Goal: Task Accomplishment & Management: Use online tool/utility

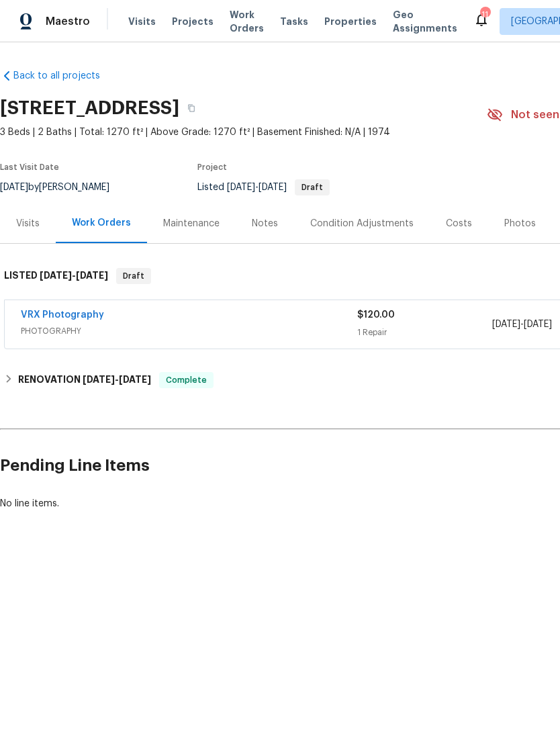
click at [0, 523] on div "Back to all projects 22226 SW 65th Ter, Boca Raton, FL 33428 3 Beds | 2 Baths |…" at bounding box center [280, 321] width 560 height 559
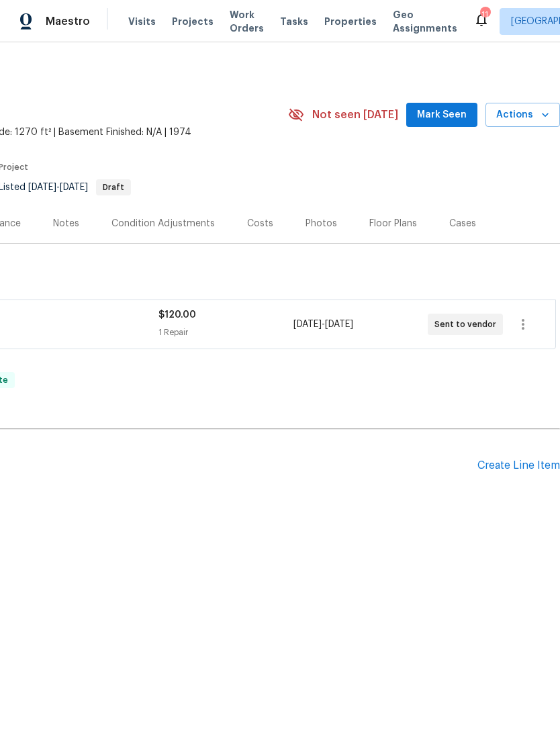
scroll to position [0, 199]
click at [492, 459] on div "Create Line Item" at bounding box center [519, 465] width 83 height 13
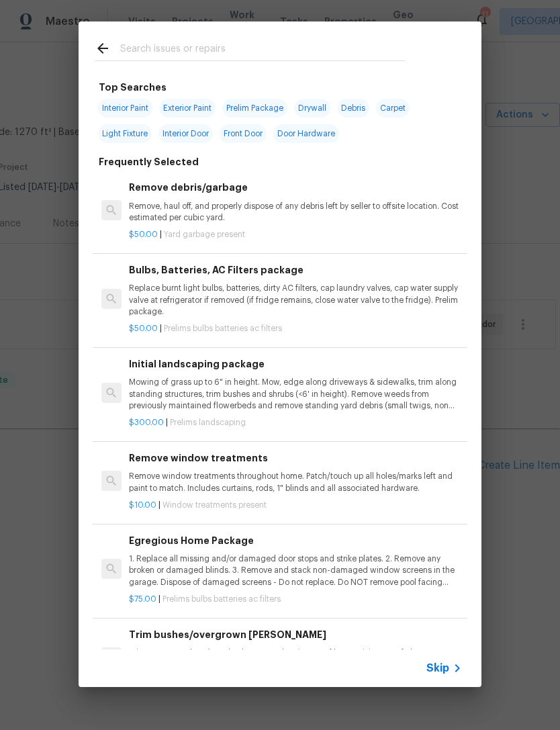
click at [453, 657] on div "Skip" at bounding box center [280, 668] width 403 height 38
click at [451, 664] on icon at bounding box center [457, 668] width 16 height 16
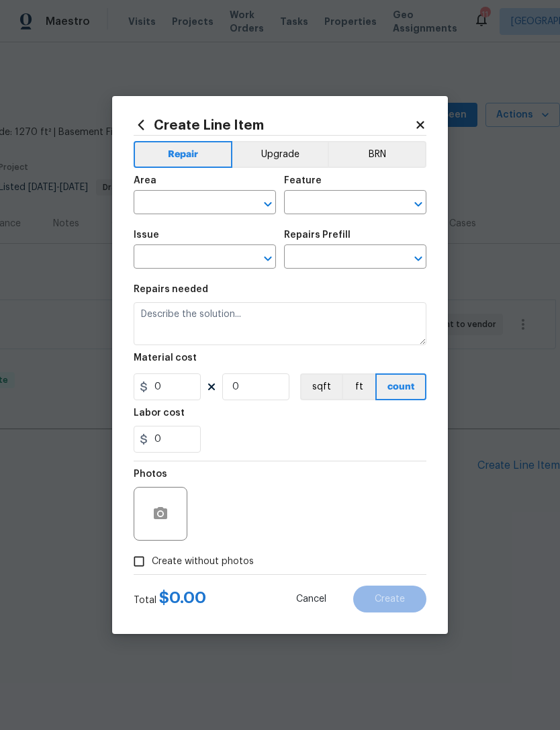
click at [195, 191] on div "Area" at bounding box center [205, 184] width 142 height 17
click at [162, 185] on div "Area" at bounding box center [205, 184] width 142 height 17
click at [207, 199] on input "text" at bounding box center [186, 203] width 105 height 21
type input "i"
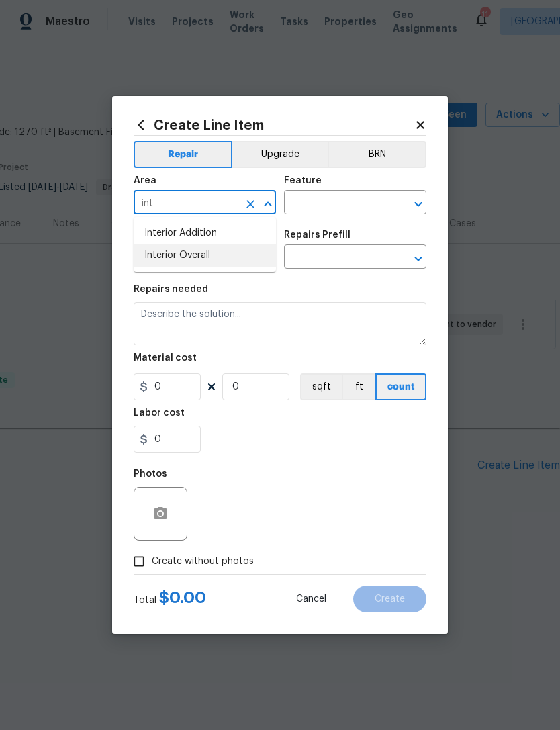
click at [209, 254] on li "Interior Overall" at bounding box center [205, 255] width 142 height 22
type input "Interior Overall"
click at [350, 195] on input "text" at bounding box center [336, 203] width 105 height 21
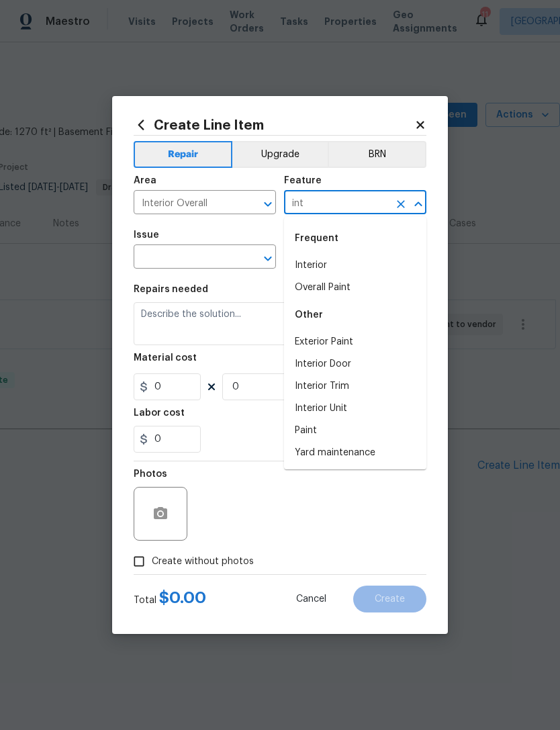
click at [328, 257] on li "Interior" at bounding box center [355, 266] width 142 height 22
type input "Interior"
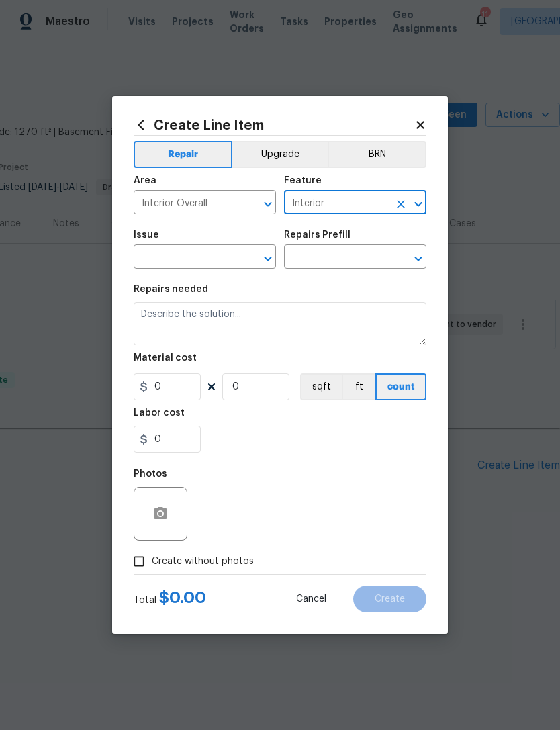
click at [204, 251] on input "text" at bounding box center [186, 258] width 105 height 21
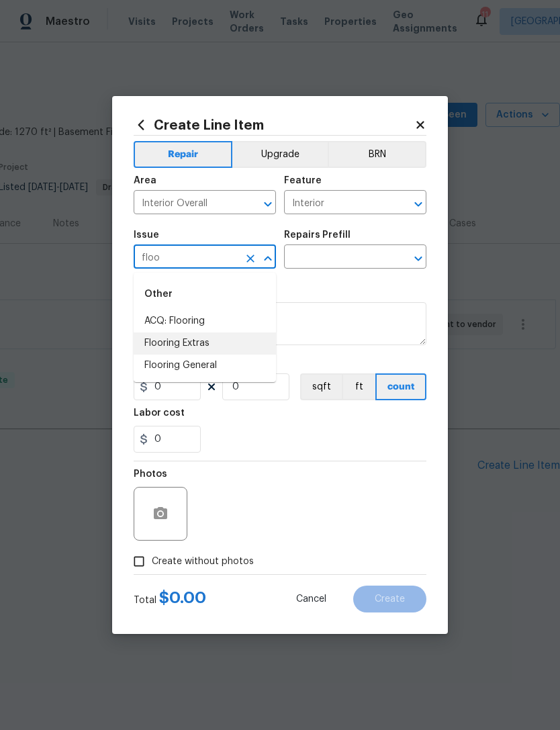
click at [200, 347] on li "Flooring Extras" at bounding box center [205, 343] width 142 height 22
type input "Flooring Extras"
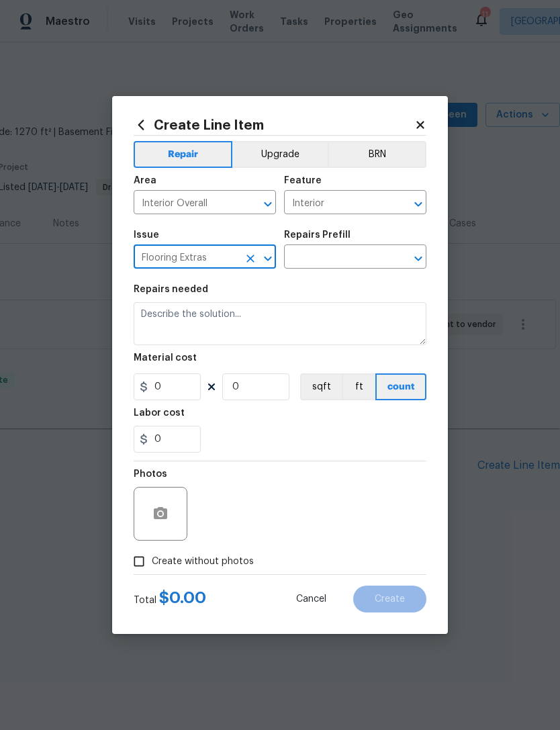
click at [215, 252] on input "Flooring Extras" at bounding box center [186, 258] width 105 height 21
click at [253, 256] on icon "Clear" at bounding box center [250, 259] width 8 height 8
click at [197, 252] on input "text" at bounding box center [186, 258] width 105 height 21
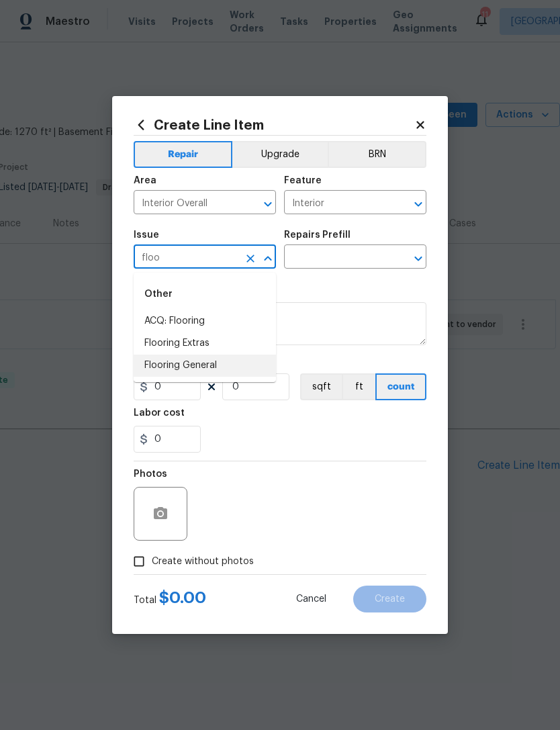
click at [209, 367] on li "Flooring General" at bounding box center [205, 366] width 142 height 22
type input "Flooring General"
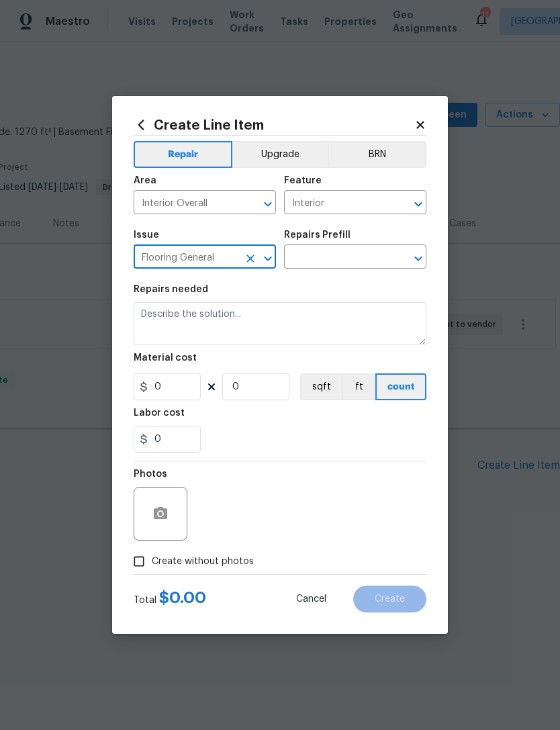
click at [343, 242] on div "Repairs Prefill" at bounding box center [355, 238] width 142 height 17
click at [342, 242] on div "Repairs Prefill" at bounding box center [355, 238] width 142 height 17
click at [340, 256] on input "text" at bounding box center [336, 258] width 105 height 21
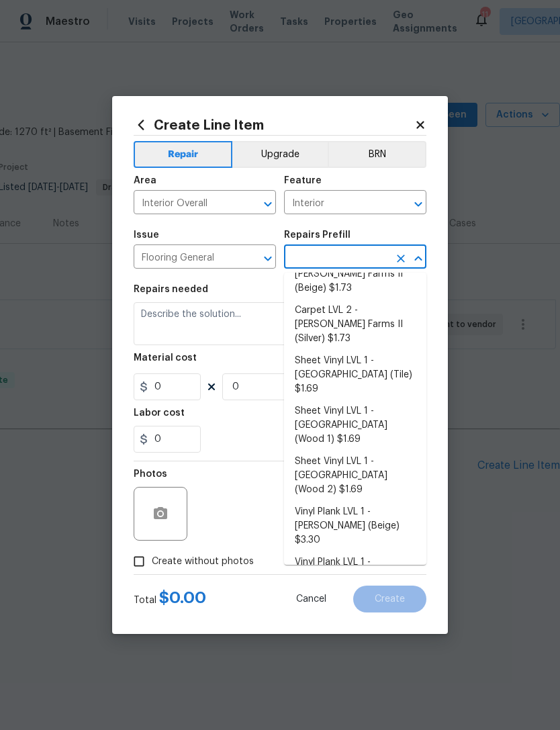
scroll to position [101, 0]
click at [350, 502] on li "Vinyl Plank LVL 1 - [PERSON_NAME] (Beige) $3.30" at bounding box center [355, 527] width 142 height 50
type input "Vinyl Plank LVL 1 - [PERSON_NAME] (Beige) $3.30"
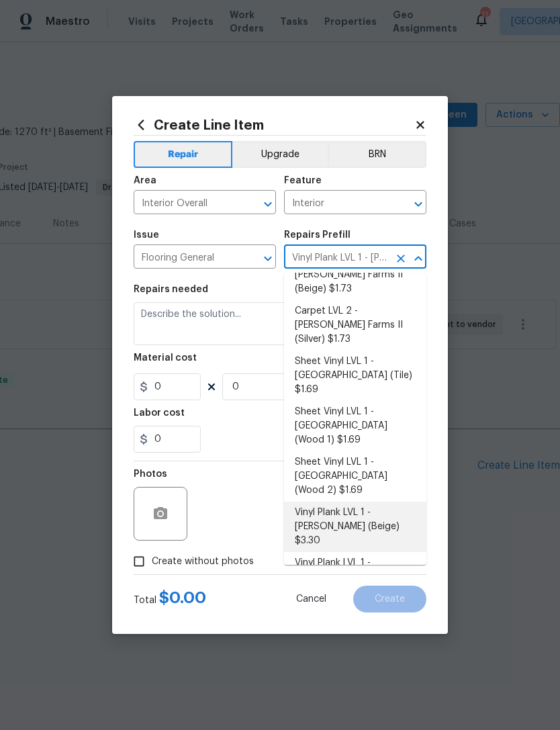
type input "Overall Flooring"
type textarea "Install LVP ([PERSON_NAME] AP835 Prairie Dust) Includes transitions, glue and a…"
type input "1"
type input "Vinyl Plank LVL 1 - [PERSON_NAME] (Beige) $3.30"
type input "3.3"
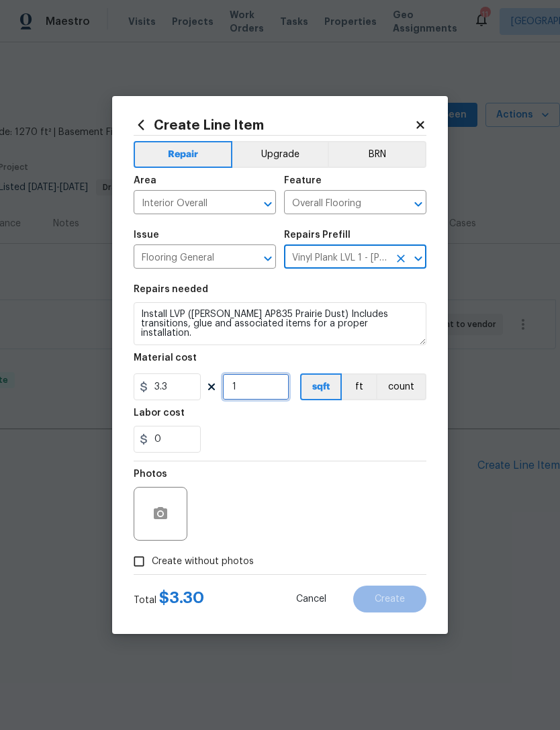
click at [269, 383] on input "1" at bounding box center [255, 386] width 67 height 27
type input "0"
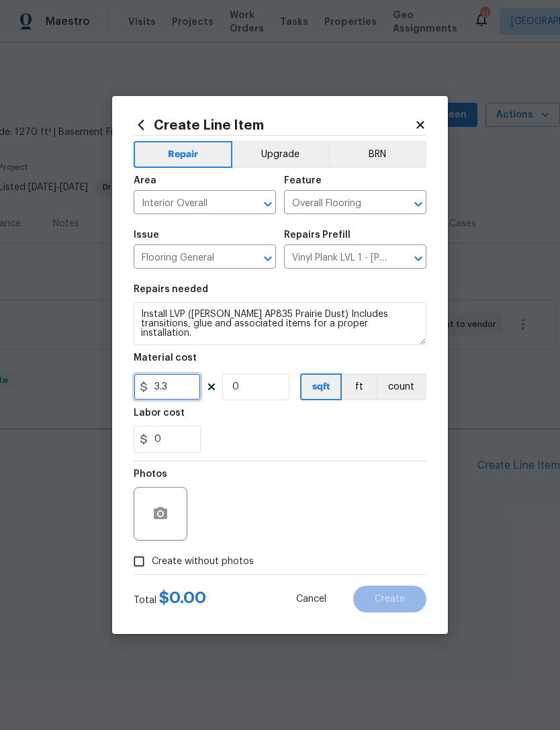
click at [173, 386] on input "3.3" at bounding box center [167, 386] width 67 height 27
type input "1"
click at [234, 381] on input "0" at bounding box center [255, 386] width 67 height 27
click at [246, 412] on div "Labor cost" at bounding box center [280, 416] width 293 height 17
click at [232, 380] on input "0" at bounding box center [255, 386] width 67 height 27
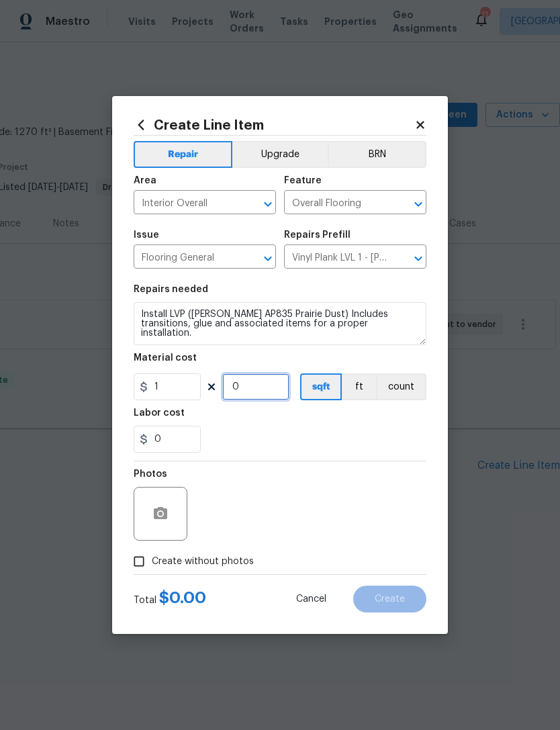
click at [240, 388] on input "0" at bounding box center [255, 386] width 67 height 27
type input "1"
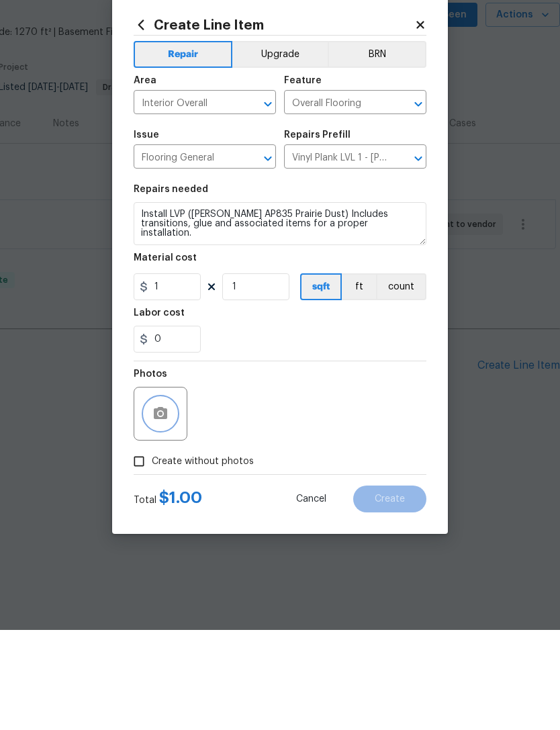
click at [154, 506] on icon "button" at bounding box center [160, 514] width 16 height 16
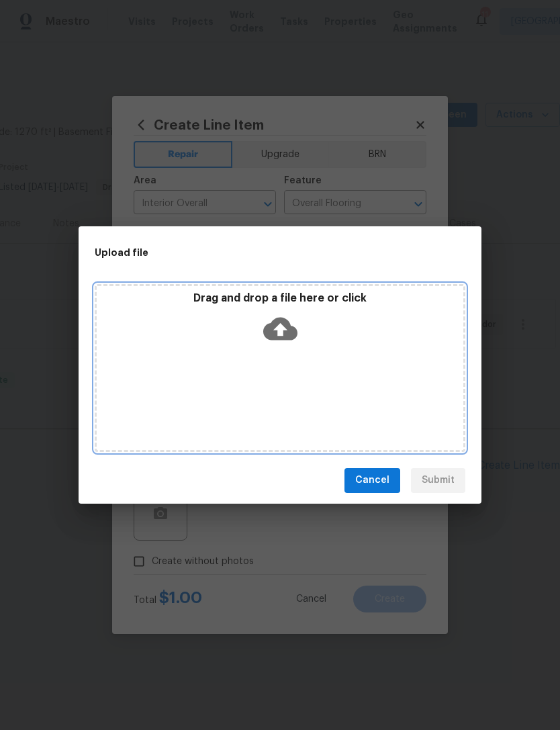
click at [286, 314] on icon at bounding box center [280, 329] width 34 height 34
click at [295, 326] on icon at bounding box center [280, 329] width 34 height 34
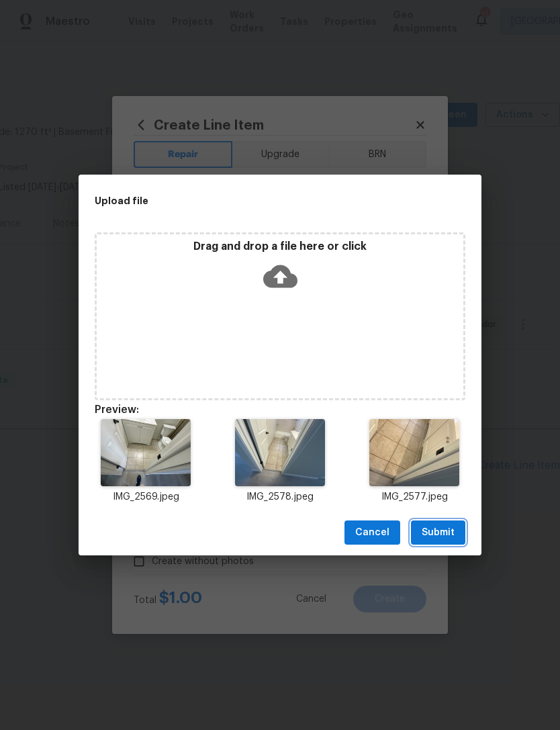
click at [451, 529] on span "Submit" at bounding box center [438, 533] width 33 height 17
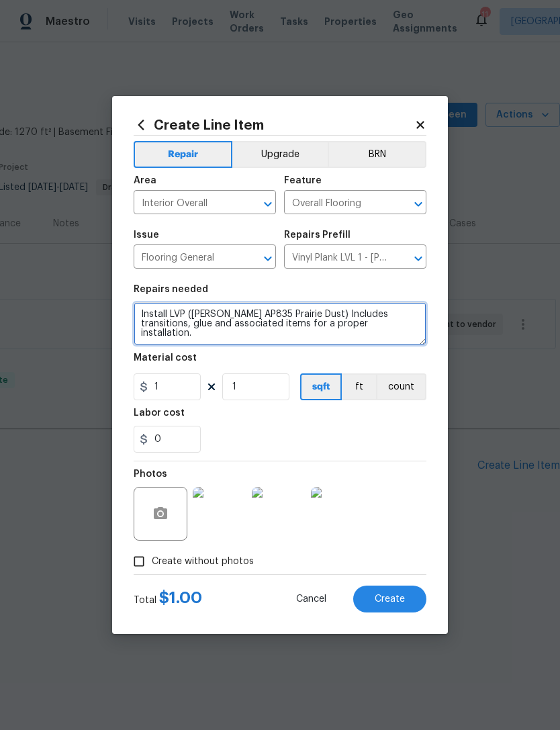
click at [380, 327] on textarea "Install LVP ([PERSON_NAME] AP835 Prairie Dust) Includes transitions, glue and a…" at bounding box center [280, 323] width 293 height 43
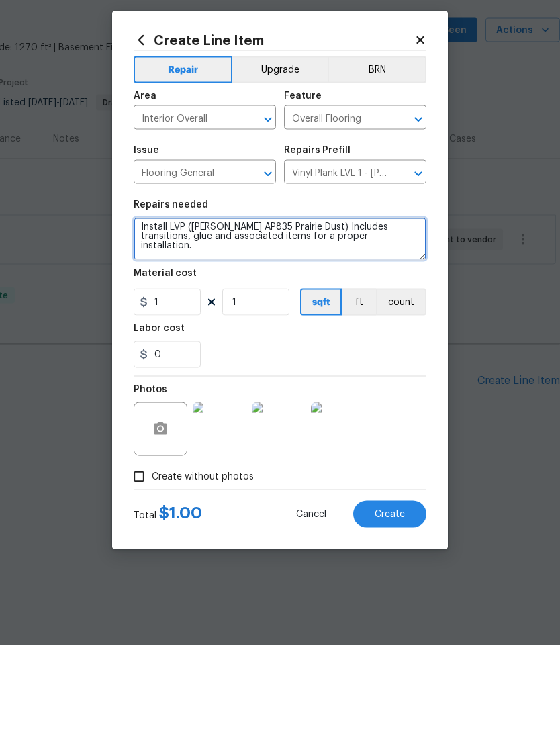
click at [137, 302] on textarea "Install LVP ([PERSON_NAME] AP835 Prairie Dust) Includes transitions, glue and a…" at bounding box center [280, 323] width 293 height 43
click at [320, 302] on textarea "Install LVP ([PERSON_NAME] AP835 Prairie Dust) Includes transitions, glue and a…" at bounding box center [280, 323] width 293 height 43
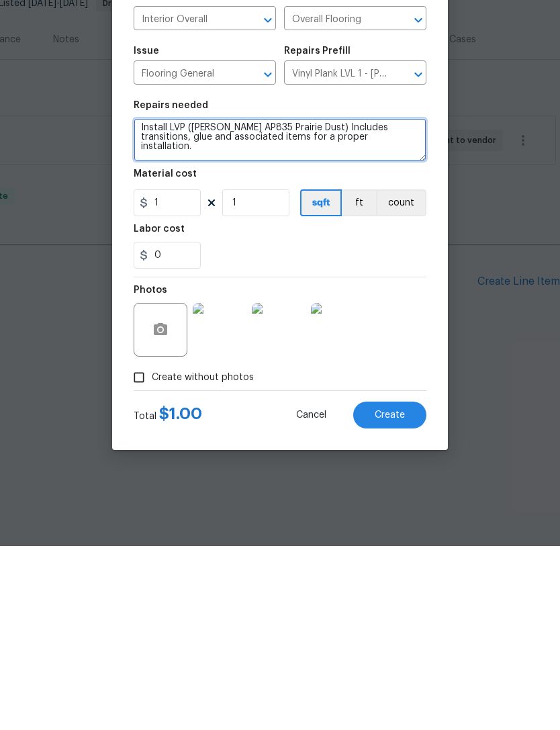
type textarea "Install LVP ([PERSON_NAME] AP835 Prairie Dust) Includes transitions, glue and a…"
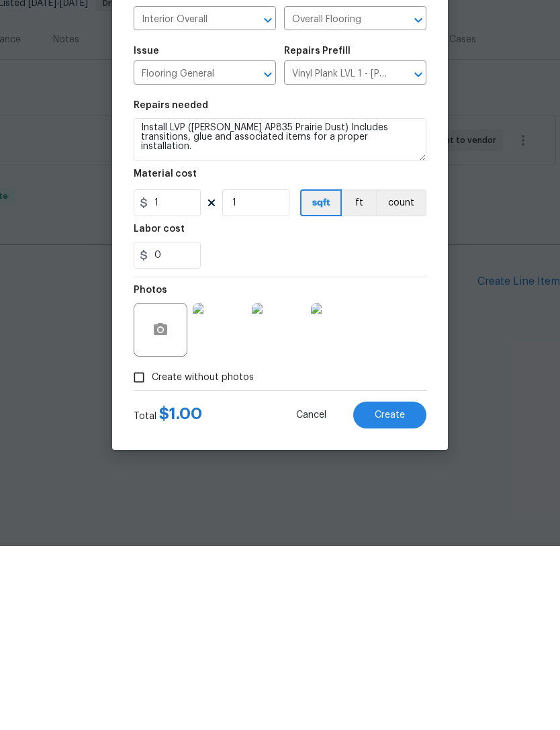
click at [413, 586] on button "Create" at bounding box center [389, 599] width 73 height 27
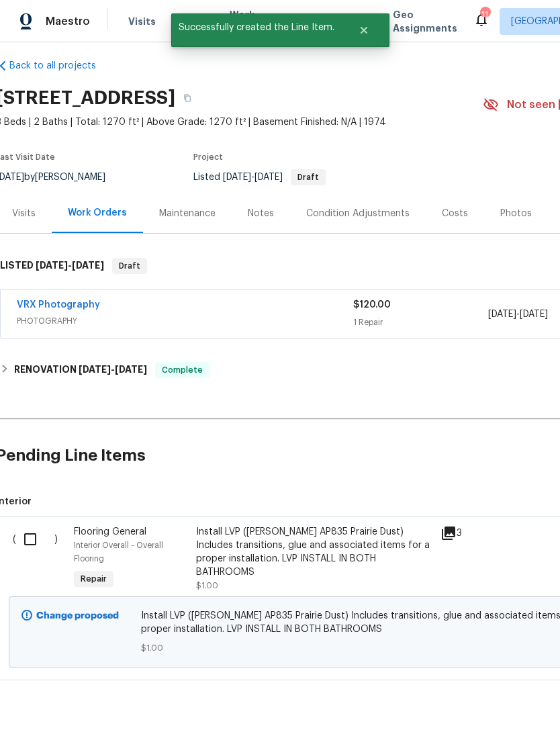
scroll to position [9, 4]
click at [30, 542] on input "checkbox" at bounding box center [35, 540] width 38 height 28
checkbox input "true"
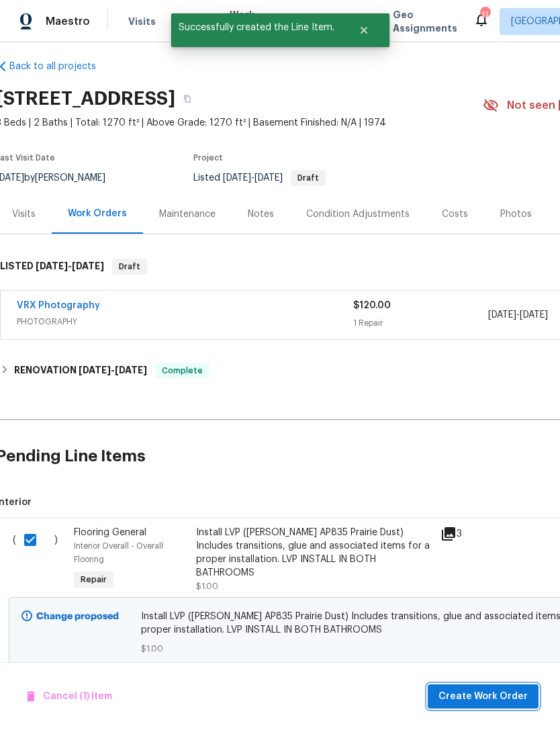
click at [507, 693] on span "Create Work Order" at bounding box center [483, 696] width 89 height 17
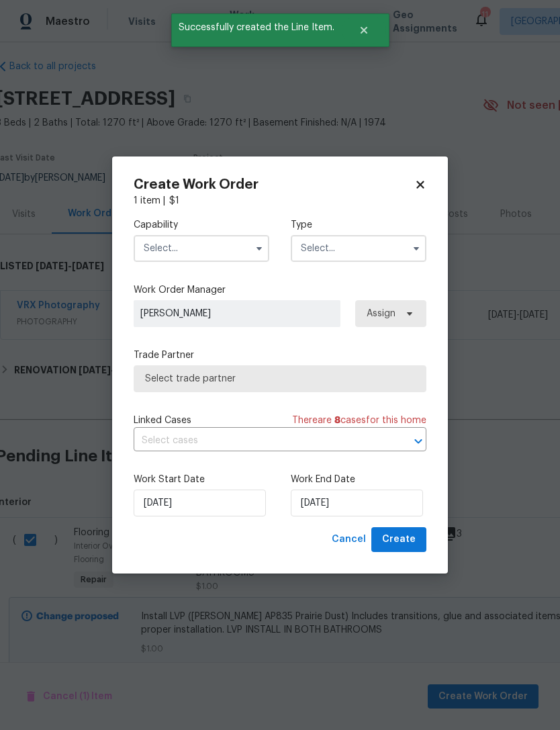
click at [218, 243] on input "text" at bounding box center [202, 248] width 136 height 27
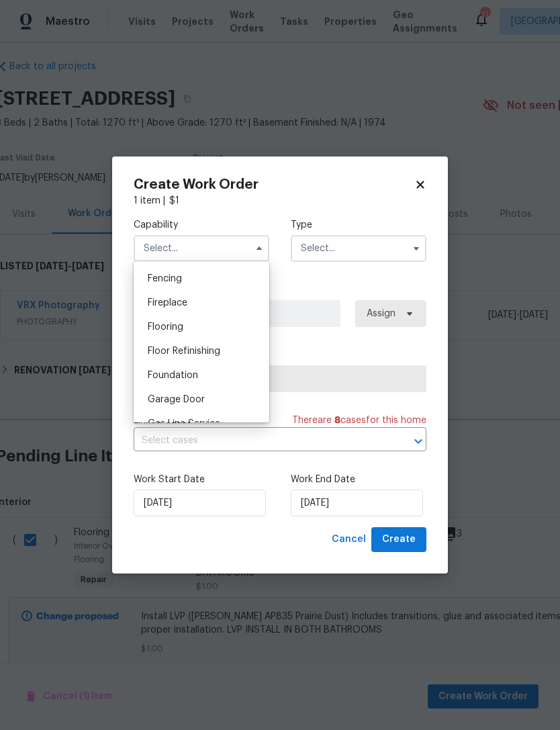
scroll to position [470, 0]
click at [201, 333] on div "Flooring" at bounding box center [201, 328] width 129 height 24
type input "Flooring"
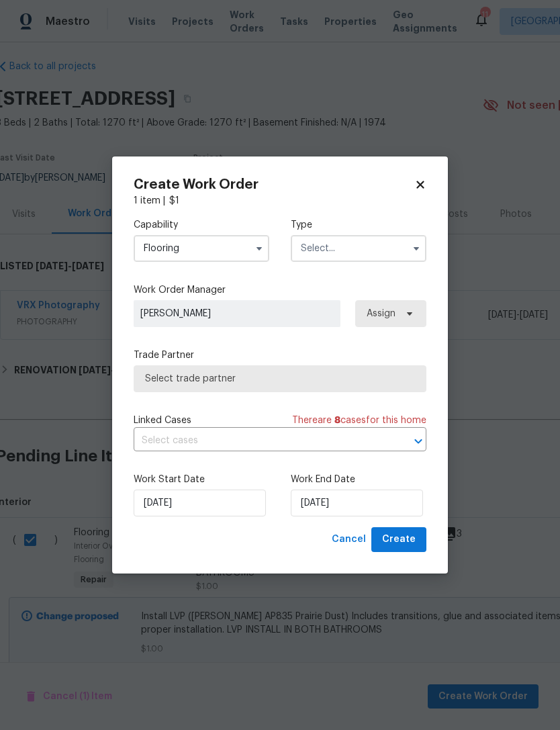
click at [341, 248] on input "text" at bounding box center [359, 248] width 136 height 27
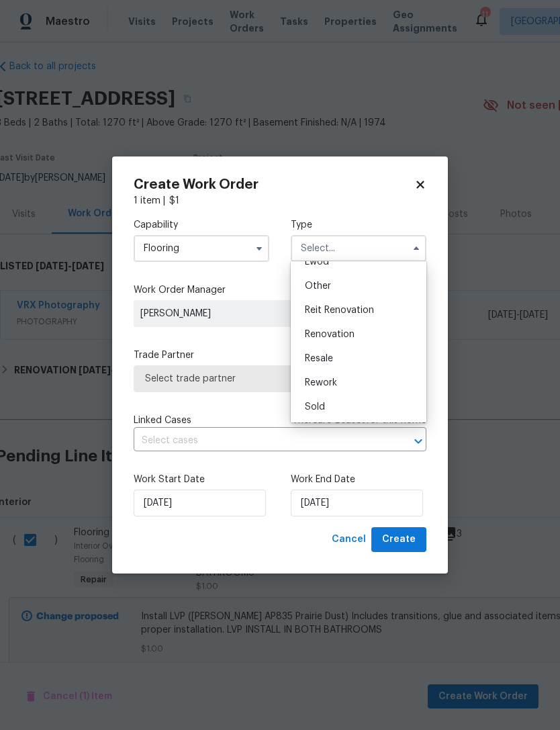
scroll to position [160, 0]
click at [359, 336] on div "Renovation" at bounding box center [358, 334] width 129 height 24
type input "Renovation"
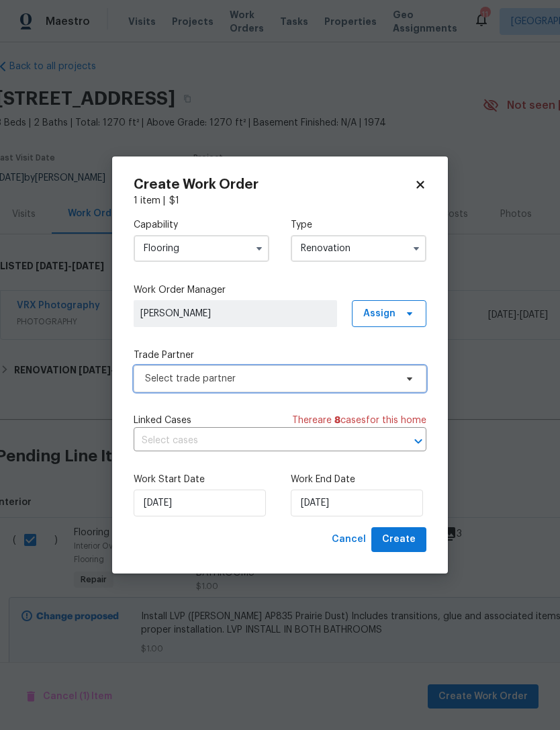
click at [304, 379] on span "Select trade partner" at bounding box center [270, 378] width 251 height 13
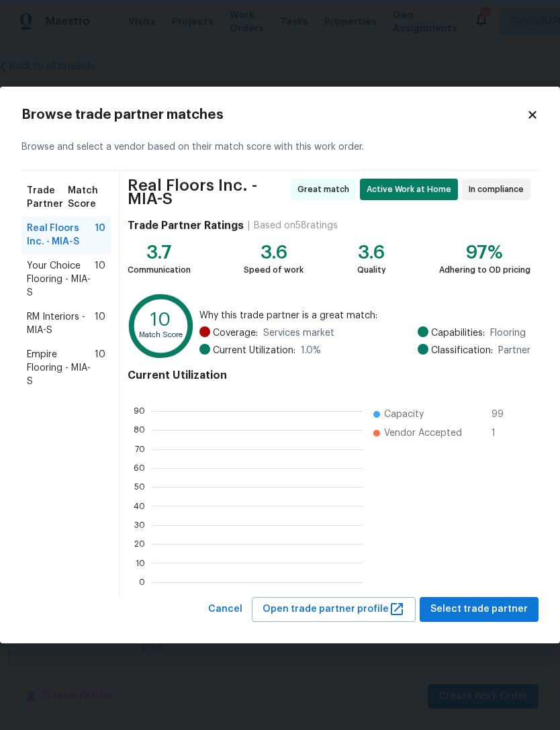
scroll to position [1, 1]
click at [376, 166] on div "Browse and select a vendor based on their match score with this work order." at bounding box center [279, 147] width 517 height 46
click at [88, 221] on div "Real Floors Inc. - MIA-S 10" at bounding box center [65, 235] width 89 height 38
click at [517, 609] on span "Select trade partner" at bounding box center [478, 609] width 97 height 17
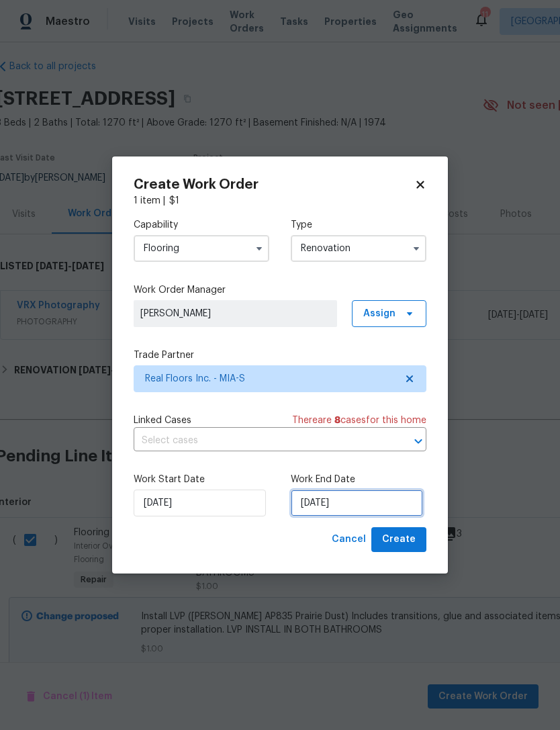
click at [369, 504] on input "[DATE]" at bounding box center [357, 503] width 132 height 27
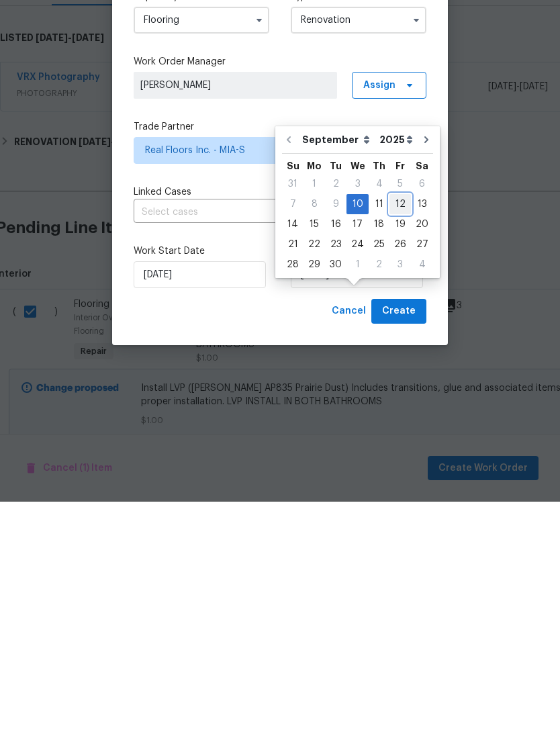
click at [400, 423] on div "12" at bounding box center [400, 432] width 21 height 19
type input "[DATE]"
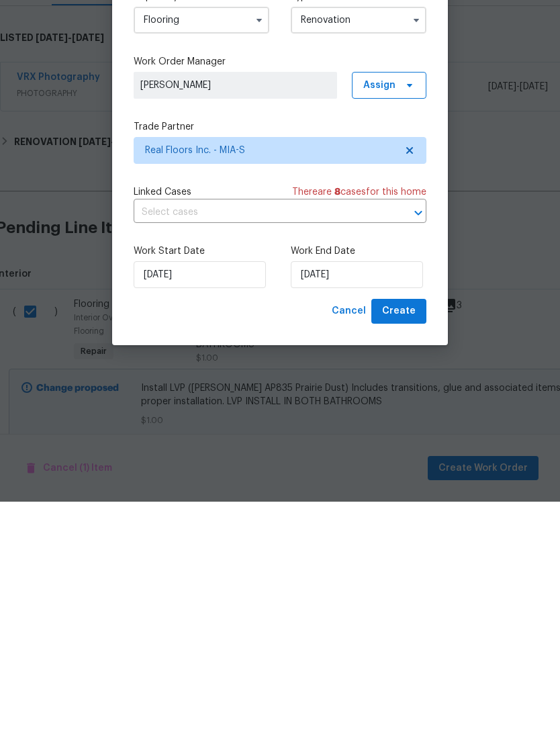
scroll to position [43, 0]
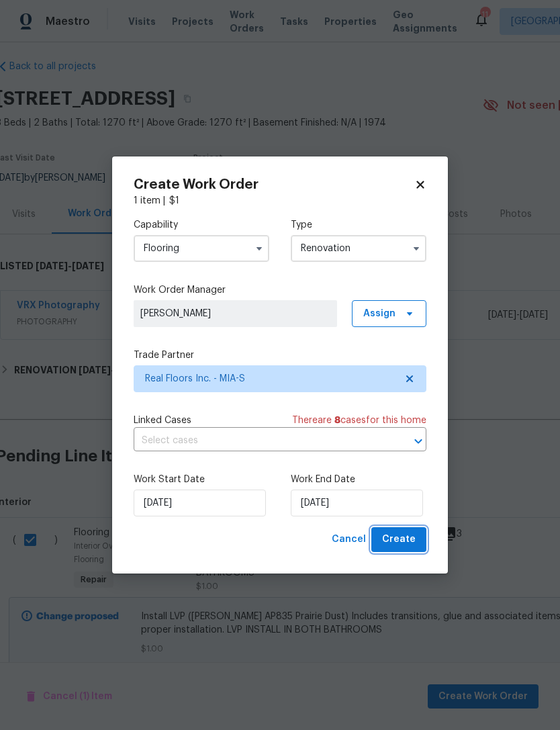
click at [425, 539] on button "Create" at bounding box center [398, 539] width 55 height 25
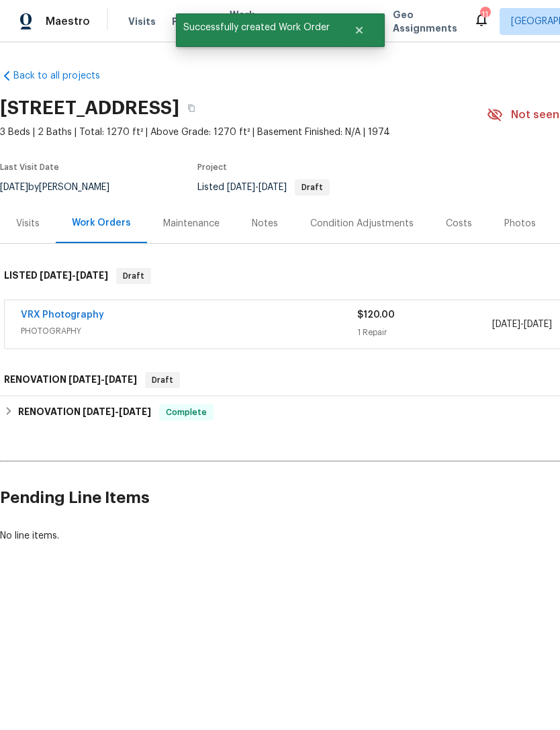
scroll to position [0, 7]
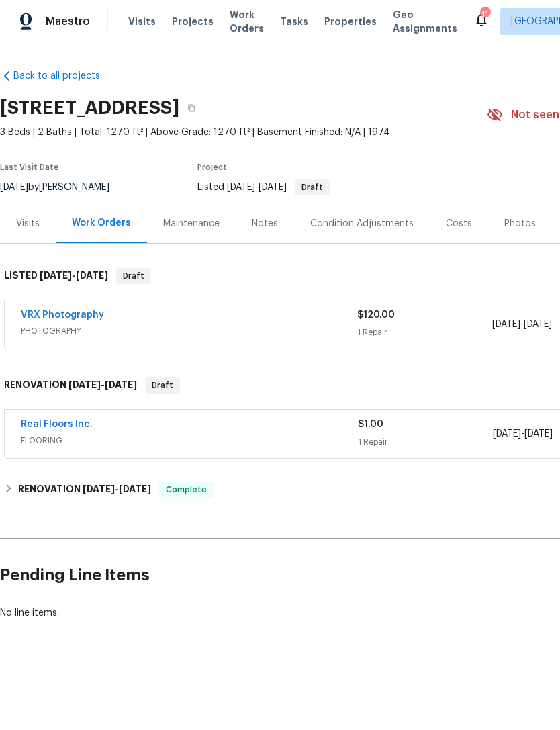
click at [30, 428] on link "Real Floors Inc." at bounding box center [57, 424] width 72 height 9
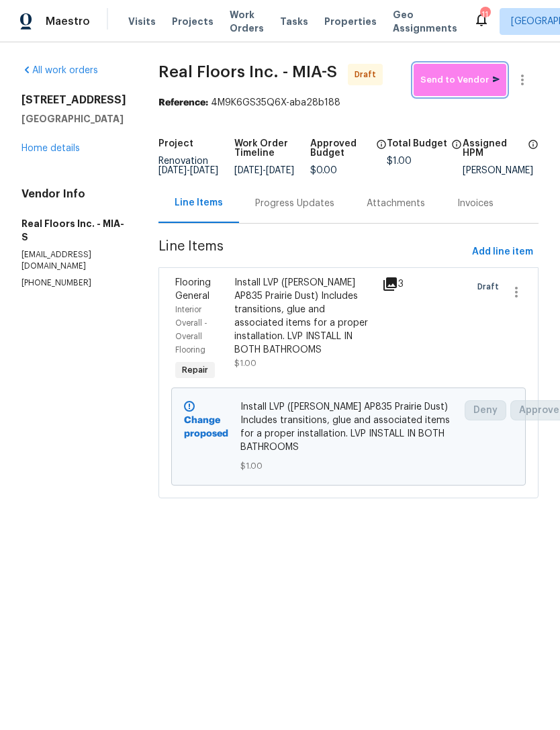
click at [455, 71] on button "Send to Vendor" at bounding box center [460, 80] width 93 height 32
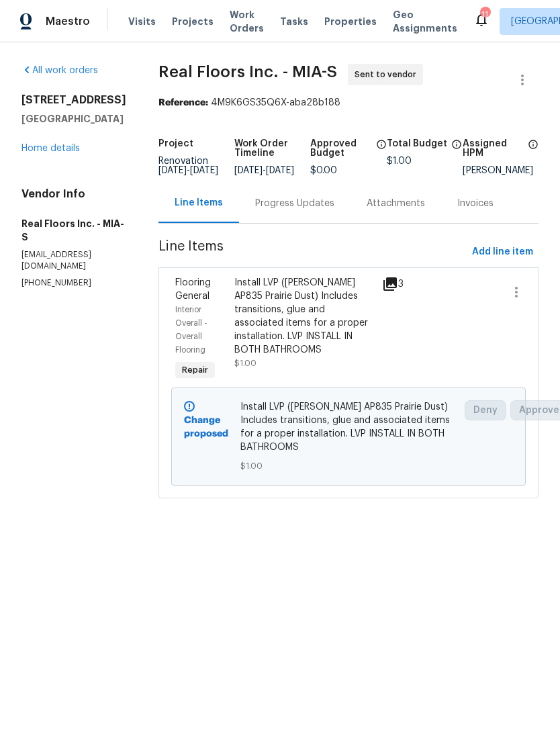
click at [286, 210] on div "Progress Updates" at bounding box center [294, 203] width 79 height 13
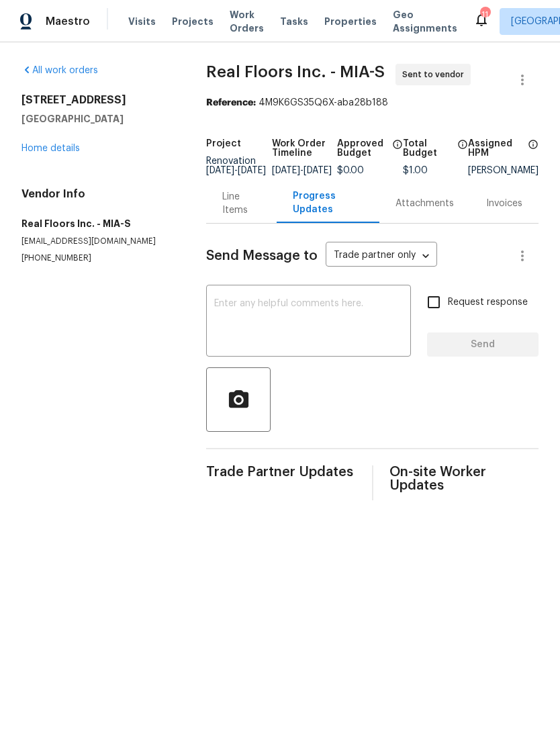
click at [232, 326] on textarea at bounding box center [308, 322] width 189 height 47
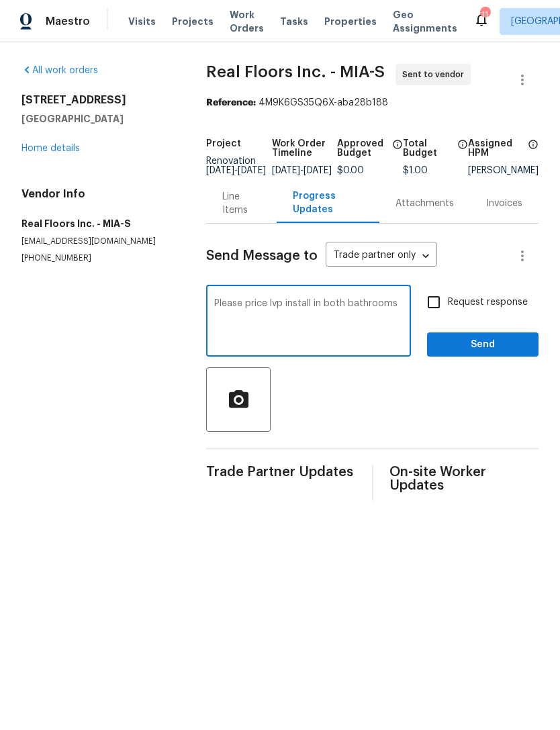
type textarea "Please price lvp install in both bathrooms"
click at [437, 312] on input "Request response" at bounding box center [434, 302] width 28 height 28
checkbox input "true"
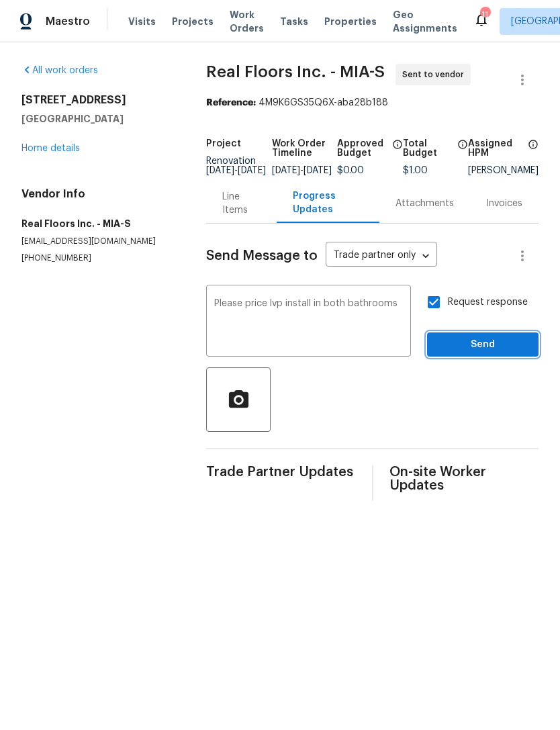
click at [486, 353] on span "Send" at bounding box center [483, 344] width 90 height 17
